Goal: Leave review/rating: Share an evaluation or opinion about a product, service, or content

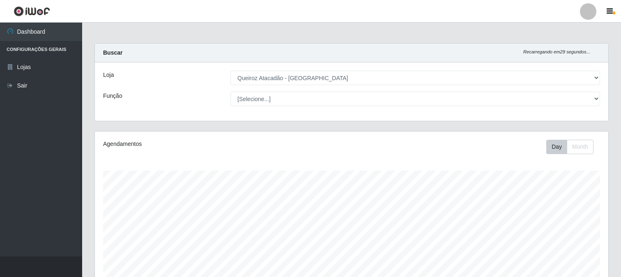
select select "464"
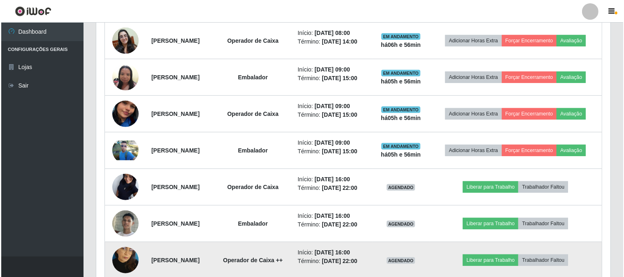
scroll to position [367, 0]
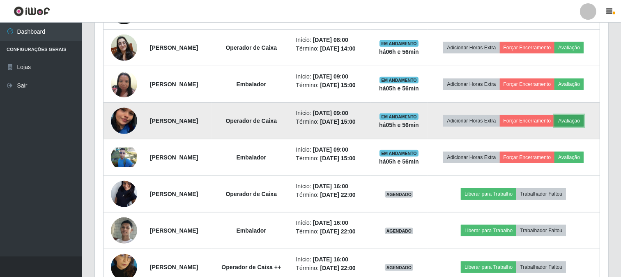
click at [555, 127] on button "Avaliação" at bounding box center [569, 121] width 29 height 12
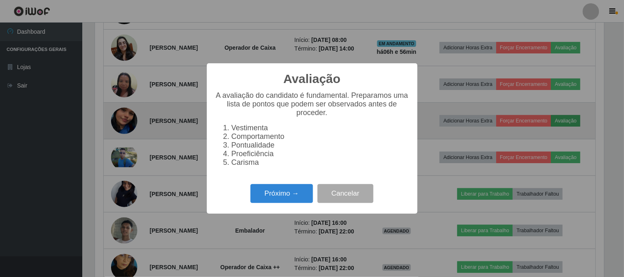
scroll to position [170, 508]
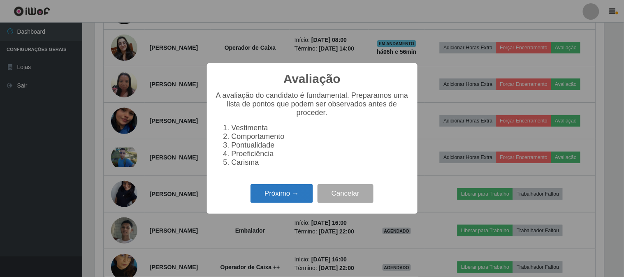
click at [303, 199] on button "Próximo →" at bounding box center [281, 193] width 62 height 19
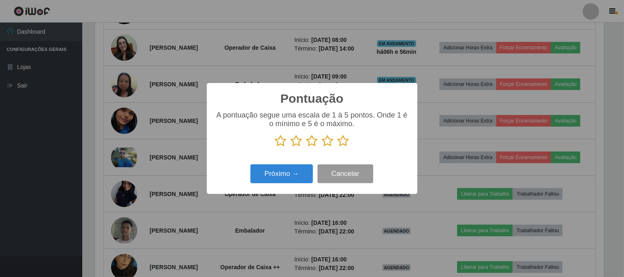
scroll to position [410852, 410513]
click at [342, 139] on icon at bounding box center [343, 141] width 12 height 12
click at [337, 147] on input "radio" at bounding box center [337, 147] width 0 height 0
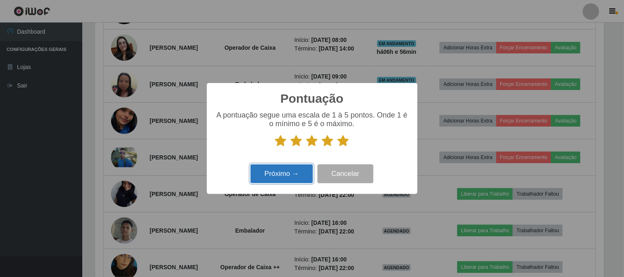
click at [265, 178] on button "Próximo →" at bounding box center [281, 173] width 62 height 19
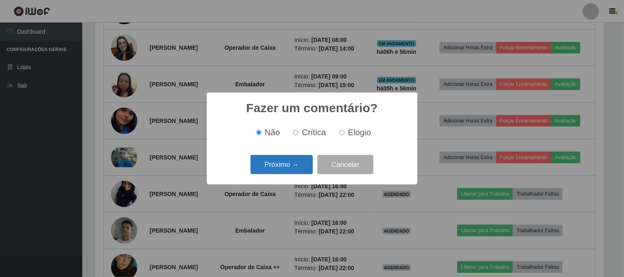
click at [302, 164] on button "Próximo →" at bounding box center [281, 164] width 62 height 19
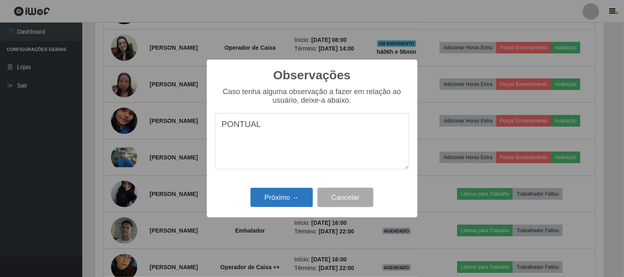
type textarea "PONTUAL"
click at [297, 203] on button "Próximo →" at bounding box center [281, 197] width 62 height 19
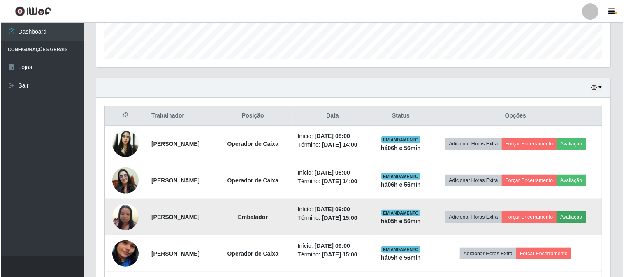
scroll to position [231, 0]
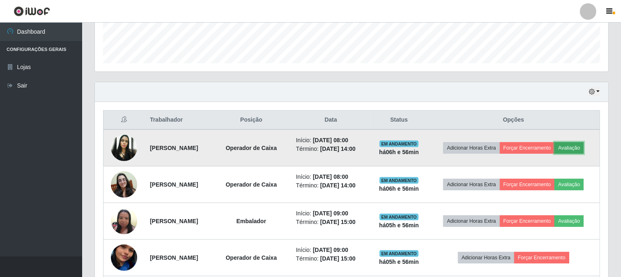
click at [555, 154] on button "Avaliação" at bounding box center [569, 148] width 29 height 12
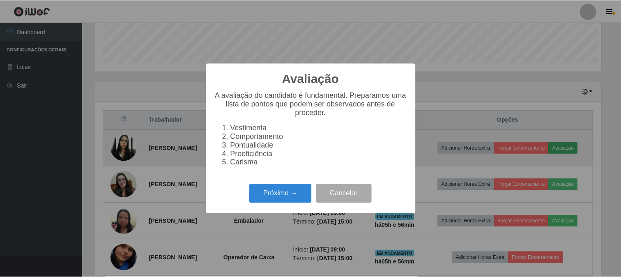
scroll to position [170, 508]
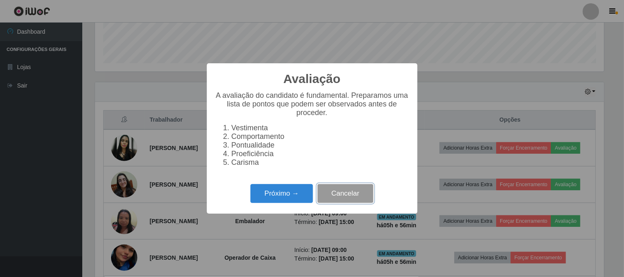
click at [343, 196] on button "Cancelar" at bounding box center [345, 193] width 56 height 19
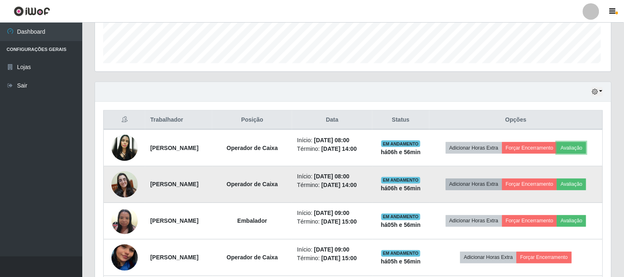
scroll to position [170, 514]
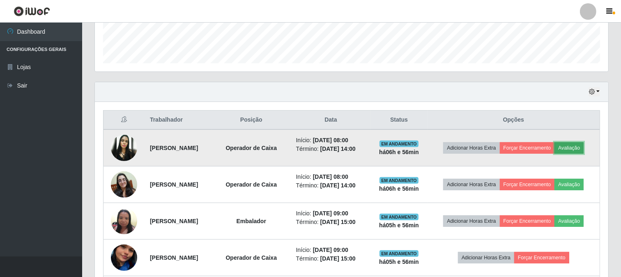
click at [555, 154] on button "Avaliação" at bounding box center [569, 148] width 29 height 12
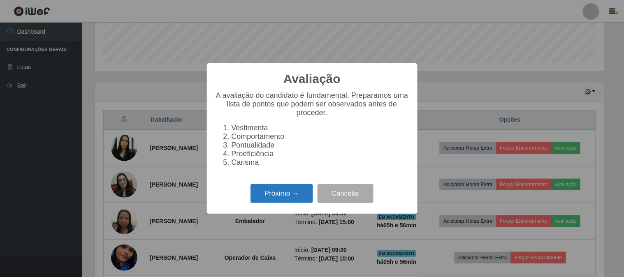
click at [293, 199] on button "Próximo →" at bounding box center [281, 193] width 62 height 19
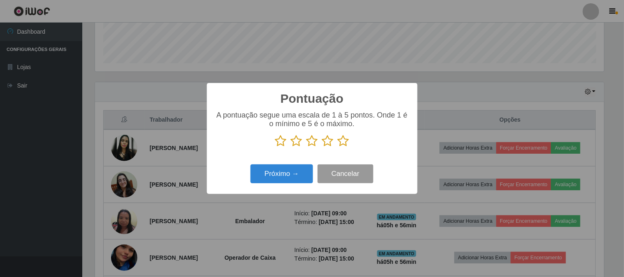
scroll to position [410852, 410513]
click at [342, 140] on icon at bounding box center [343, 141] width 12 height 12
click at [337, 147] on input "radio" at bounding box center [337, 147] width 0 height 0
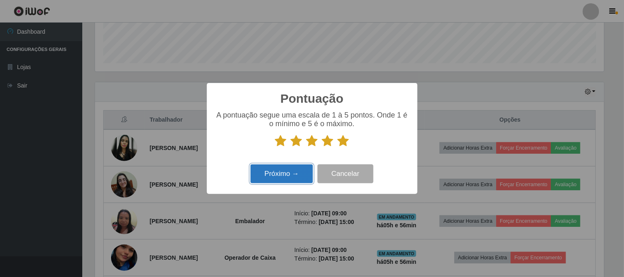
click at [306, 172] on button "Próximo →" at bounding box center [281, 173] width 62 height 19
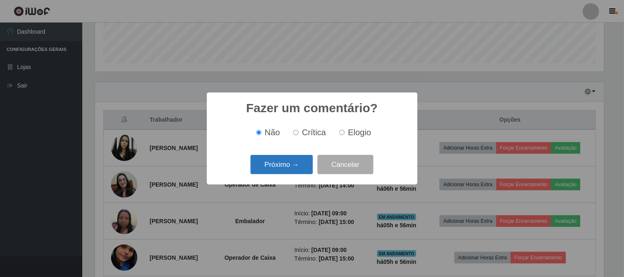
click at [302, 168] on button "Próximo →" at bounding box center [281, 164] width 62 height 19
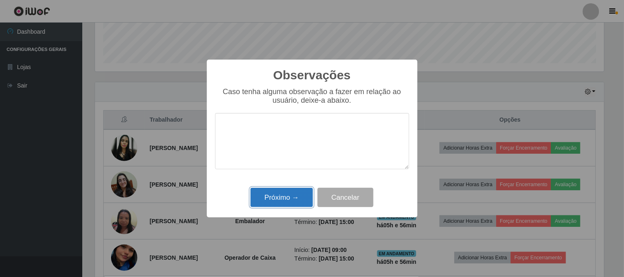
click at [300, 195] on button "Próximo →" at bounding box center [281, 197] width 62 height 19
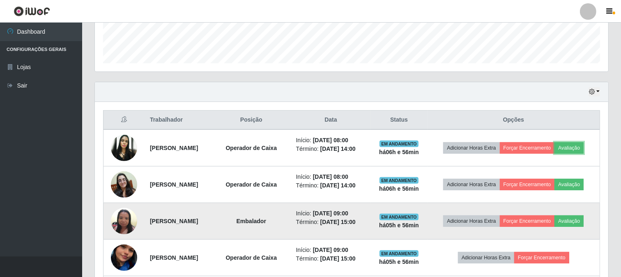
scroll to position [276, 0]
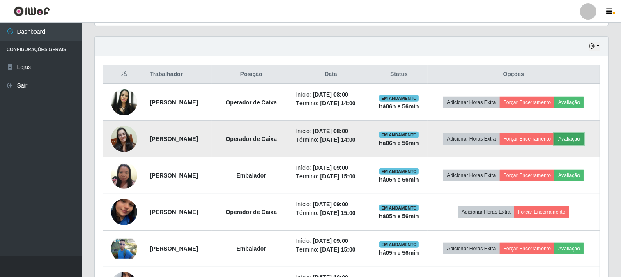
click at [555, 145] on button "Avaliação" at bounding box center [569, 139] width 29 height 12
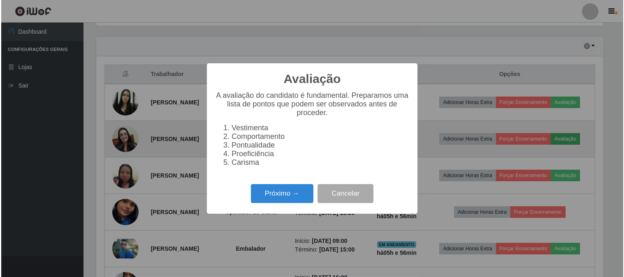
scroll to position [170, 508]
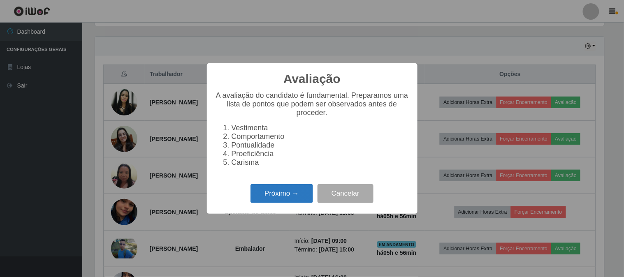
click at [297, 196] on button "Próximo →" at bounding box center [281, 193] width 62 height 19
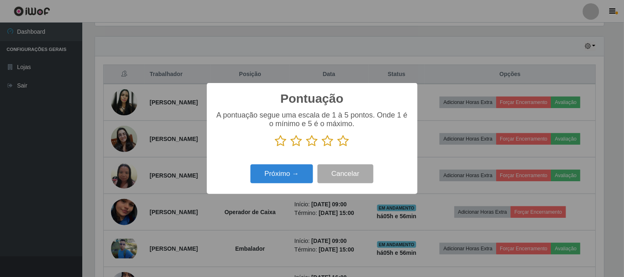
click at [342, 141] on icon at bounding box center [343, 141] width 12 height 12
click at [337, 147] on input "radio" at bounding box center [337, 147] width 0 height 0
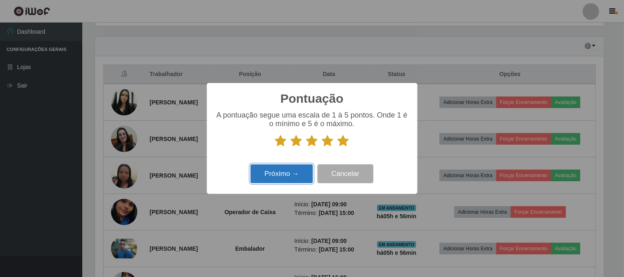
click at [286, 179] on button "Próximo →" at bounding box center [281, 173] width 62 height 19
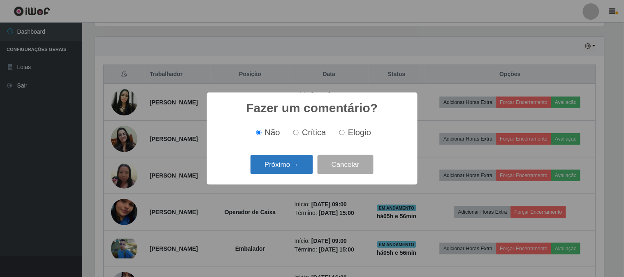
click at [293, 166] on button "Próximo →" at bounding box center [281, 164] width 62 height 19
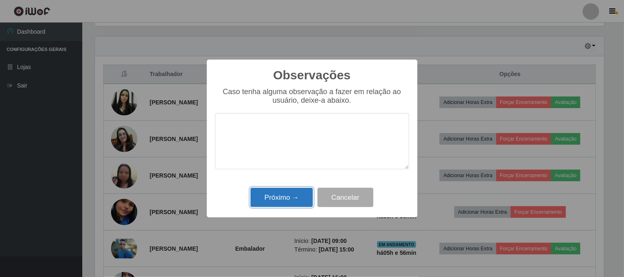
click at [289, 202] on button "Próximo →" at bounding box center [281, 197] width 62 height 19
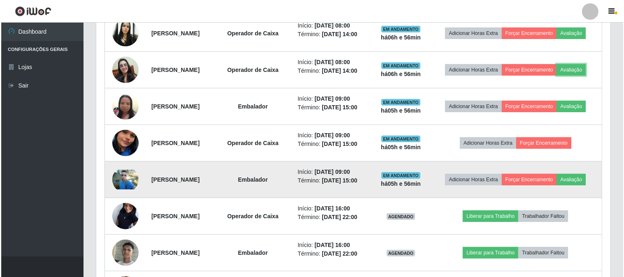
scroll to position [367, 0]
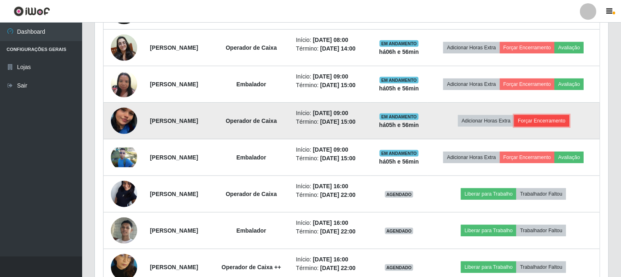
click at [545, 127] on button "Forçar Encerramento" at bounding box center [542, 121] width 55 height 12
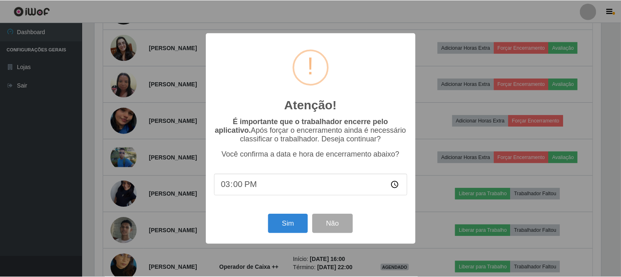
scroll to position [170, 508]
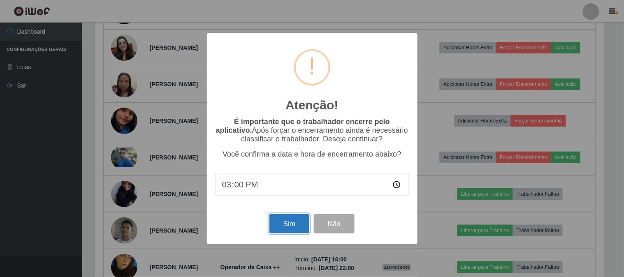
click at [287, 219] on button "Sim" at bounding box center [289, 223] width 40 height 19
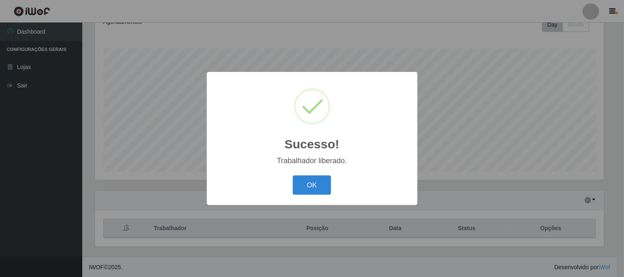
scroll to position [0, 0]
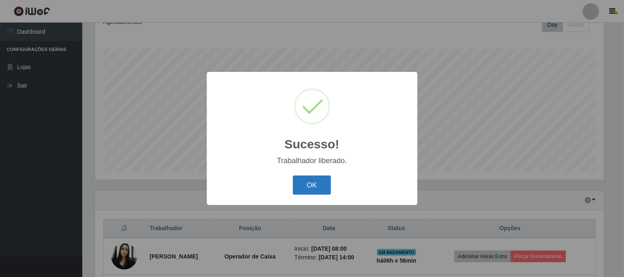
click at [307, 182] on button "OK" at bounding box center [312, 185] width 38 height 19
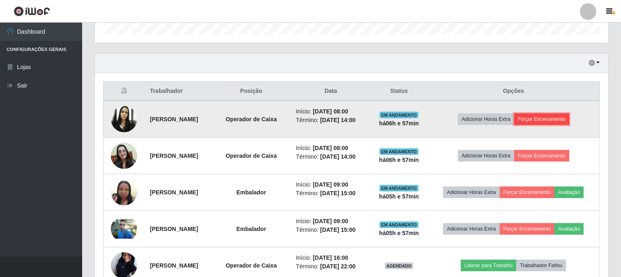
click at [553, 124] on button "Forçar Encerramento" at bounding box center [542, 119] width 55 height 12
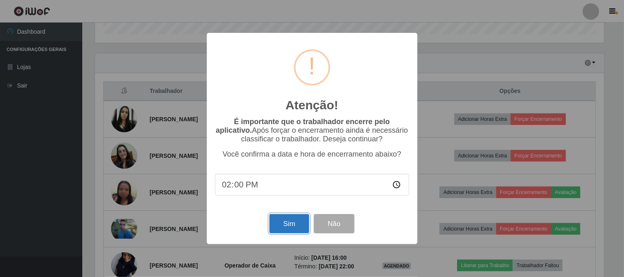
click at [286, 226] on button "Sim" at bounding box center [289, 223] width 40 height 19
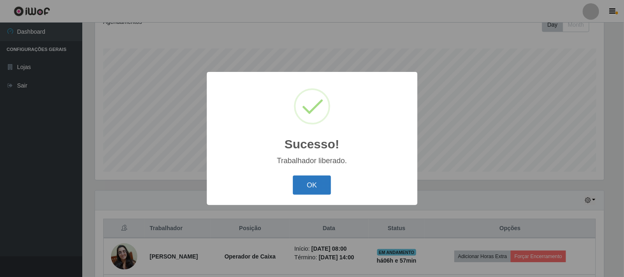
click at [315, 188] on button "OK" at bounding box center [312, 185] width 38 height 19
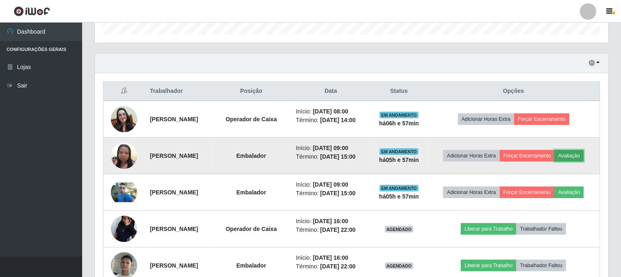
click at [555, 162] on button "Avaliação" at bounding box center [569, 156] width 29 height 12
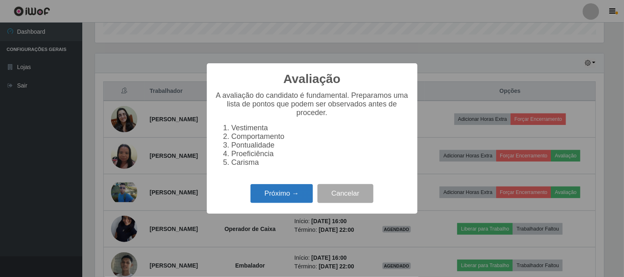
click at [277, 195] on button "Próximo →" at bounding box center [281, 193] width 62 height 19
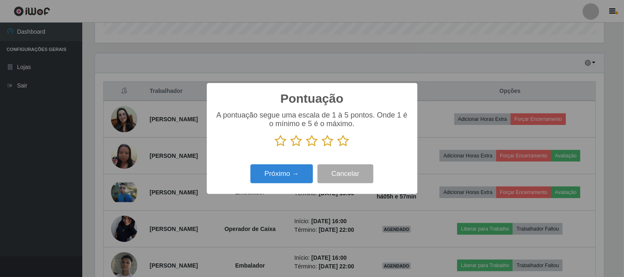
click at [346, 141] on icon at bounding box center [343, 141] width 12 height 12
click at [337, 147] on input "radio" at bounding box center [337, 147] width 0 height 0
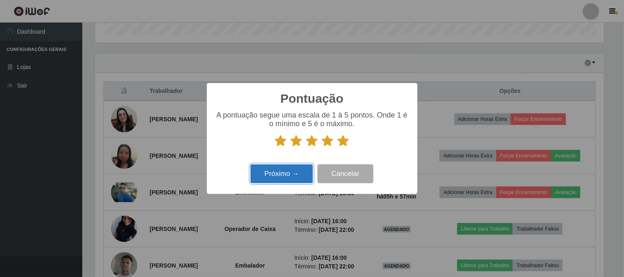
click at [282, 175] on button "Próximo →" at bounding box center [281, 173] width 62 height 19
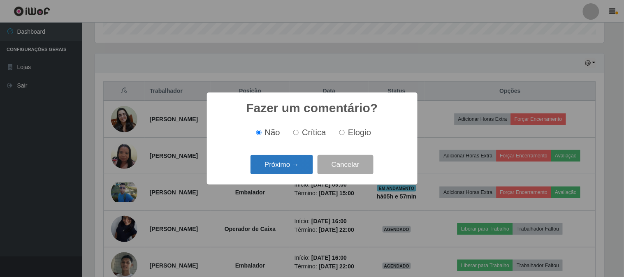
click at [286, 167] on button "Próximo →" at bounding box center [281, 164] width 62 height 19
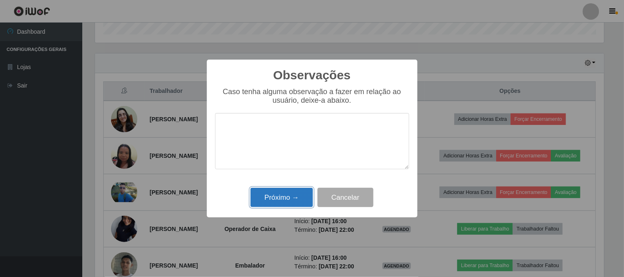
click at [301, 192] on button "Próximo →" at bounding box center [281, 197] width 62 height 19
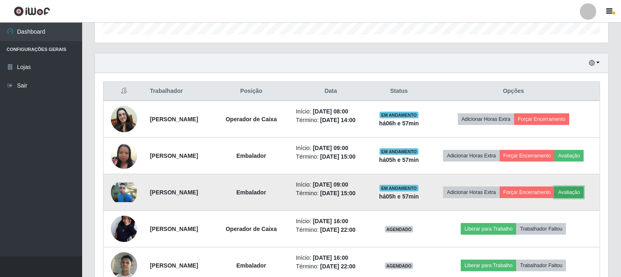
click at [555, 198] on button "Avaliação" at bounding box center [569, 193] width 29 height 12
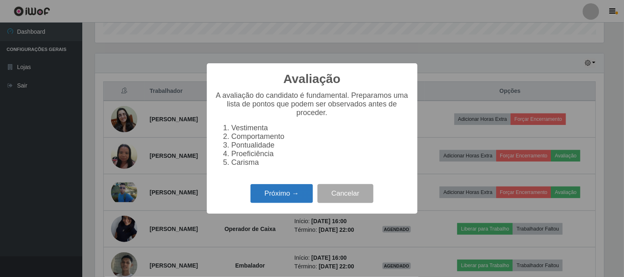
click at [299, 200] on button "Próximo →" at bounding box center [281, 193] width 62 height 19
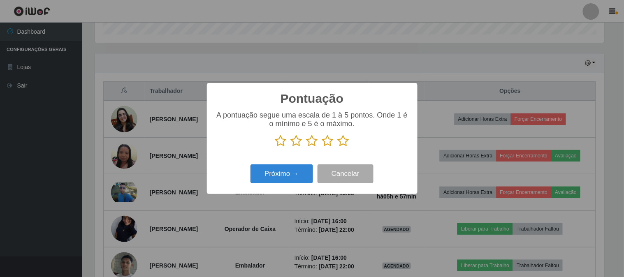
click at [343, 140] on icon at bounding box center [343, 141] width 12 height 12
click at [337, 147] on input "radio" at bounding box center [337, 147] width 0 height 0
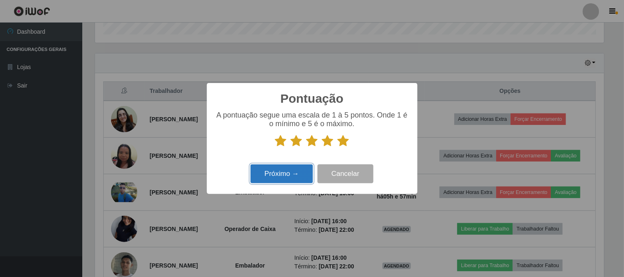
click at [269, 174] on button "Próximo →" at bounding box center [281, 173] width 62 height 19
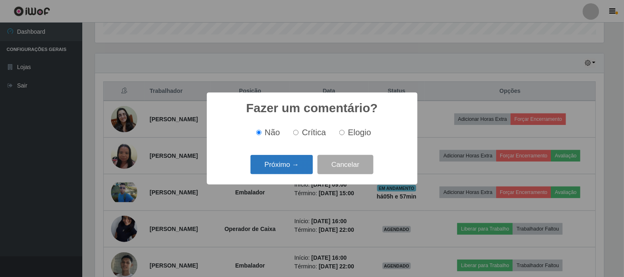
click at [272, 167] on button "Próximo →" at bounding box center [281, 164] width 62 height 19
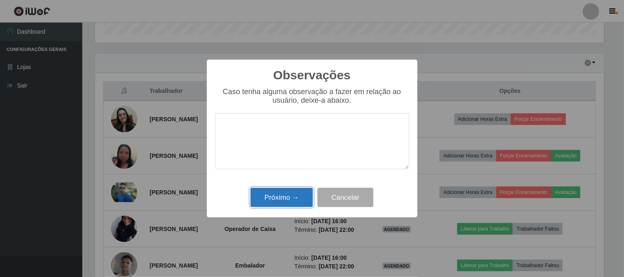
click at [277, 197] on button "Próximo →" at bounding box center [281, 197] width 62 height 19
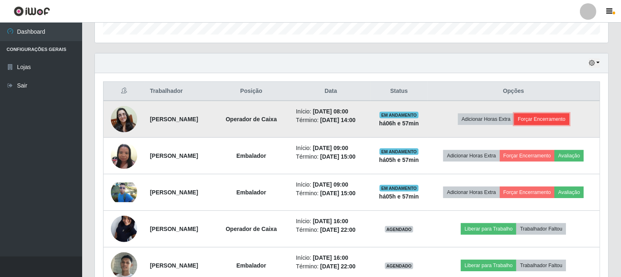
click at [547, 120] on button "Forçar Encerramento" at bounding box center [542, 119] width 55 height 12
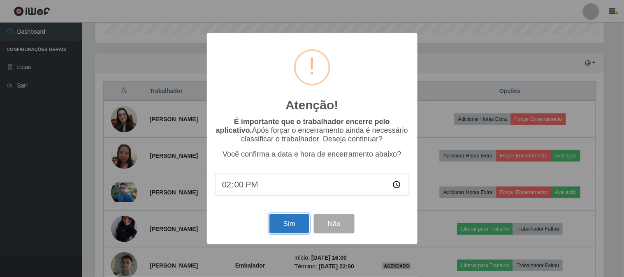
click at [276, 223] on button "Sim" at bounding box center [289, 223] width 40 height 19
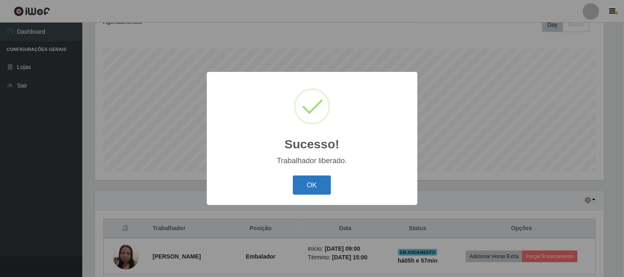
click at [307, 179] on button "OK" at bounding box center [312, 185] width 38 height 19
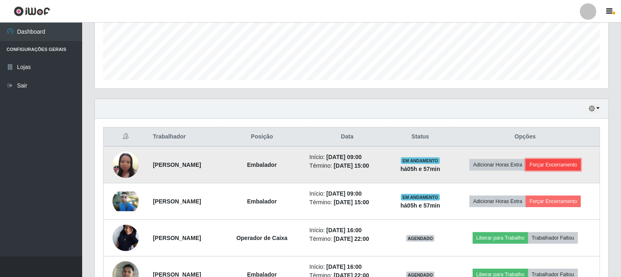
click at [558, 161] on button "Forçar Encerramento" at bounding box center [553, 165] width 55 height 12
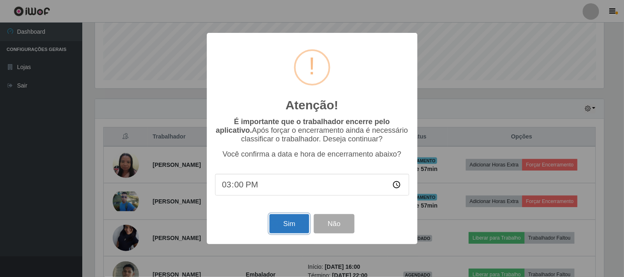
click at [281, 225] on button "Sim" at bounding box center [289, 223] width 40 height 19
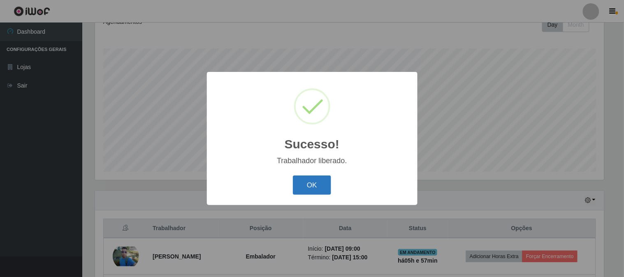
click at [306, 185] on button "OK" at bounding box center [312, 185] width 38 height 19
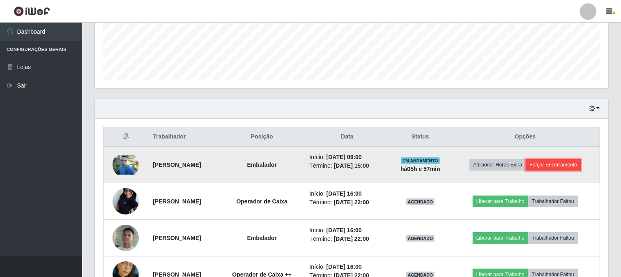
click at [551, 163] on button "Forçar Encerramento" at bounding box center [553, 165] width 55 height 12
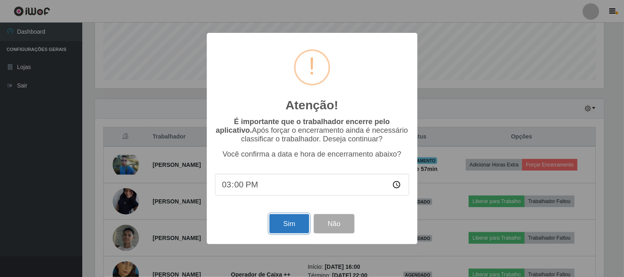
click at [286, 223] on button "Sim" at bounding box center [289, 223] width 40 height 19
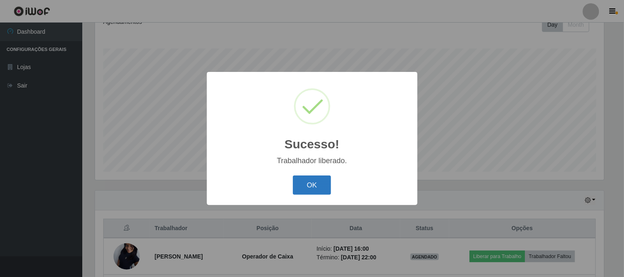
click at [303, 186] on button "OK" at bounding box center [312, 185] width 38 height 19
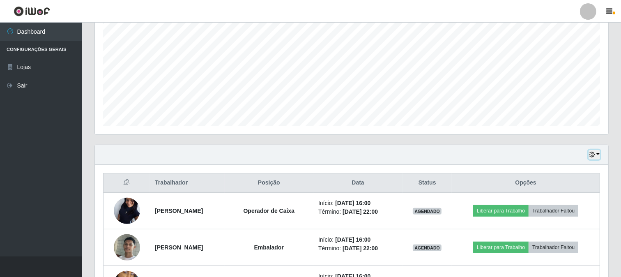
click at [599, 155] on button "button" at bounding box center [595, 154] width 12 height 9
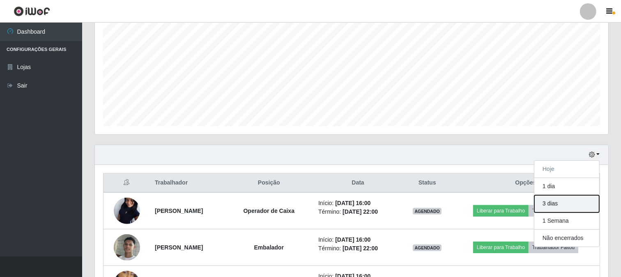
click at [552, 203] on button "3 dias" at bounding box center [567, 203] width 65 height 17
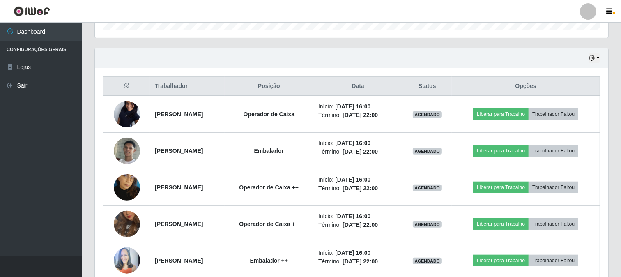
scroll to position [215, 0]
